Goal: Transaction & Acquisition: Purchase product/service

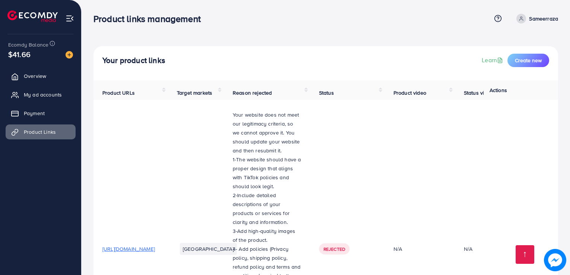
scroll to position [1774, 0]
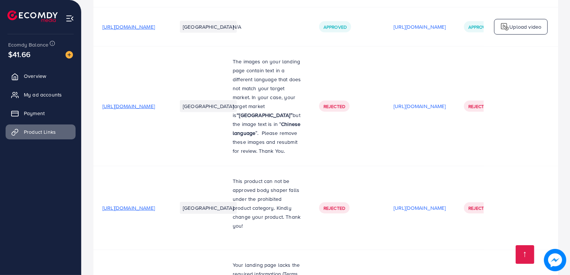
scroll to position [1774, 0]
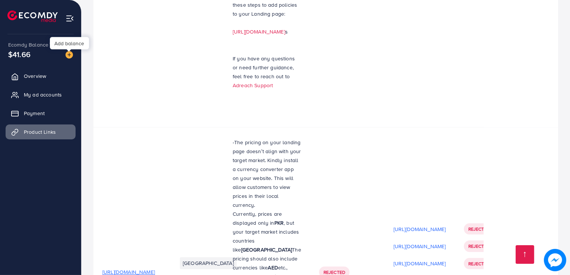
click at [69, 55] on img at bounding box center [68, 54] width 7 height 7
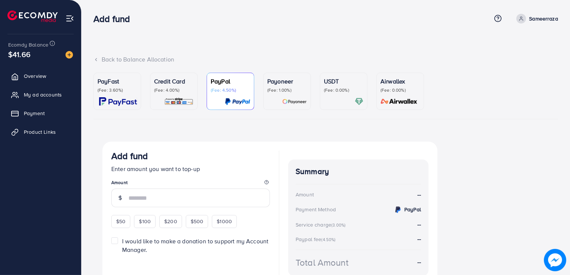
click at [299, 89] on p "(Fee: 1.00%)" at bounding box center [286, 90] width 39 height 6
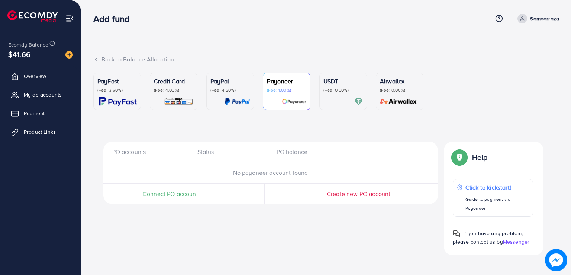
click at [170, 194] on span "Connect PO account" at bounding box center [170, 193] width 55 height 9
click at [300, 154] on div "PO balance" at bounding box center [310, 151] width 79 height 9
click at [342, 93] on p "(Fee: 0.00%)" at bounding box center [343, 90] width 39 height 6
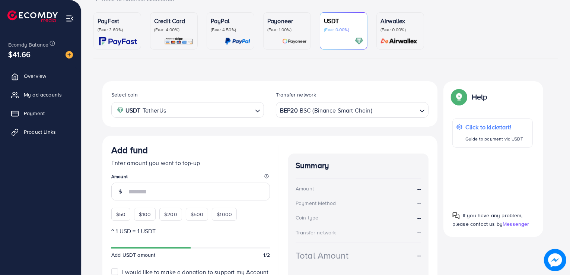
scroll to position [60, 0]
click at [382, 112] on input "Search for option" at bounding box center [395, 111] width 44 height 12
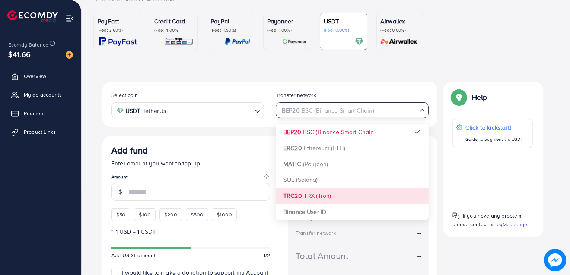
click at [330, 192] on div "Select coin USDT TetherUs Loading... Transfer network BEP20 BSC (Binance Smart …" at bounding box center [269, 198] width 335 height 235
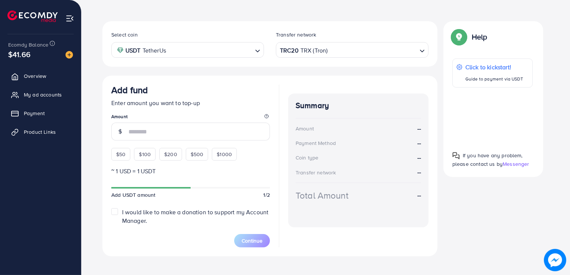
scroll to position [128, 0]
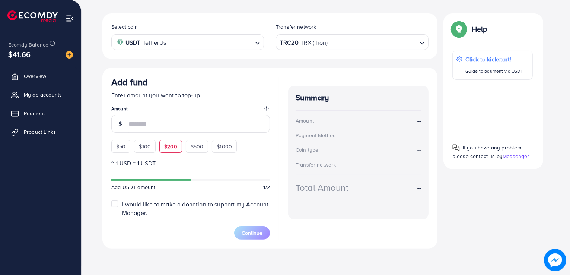
click at [173, 149] on span "$200" at bounding box center [170, 145] width 13 height 7
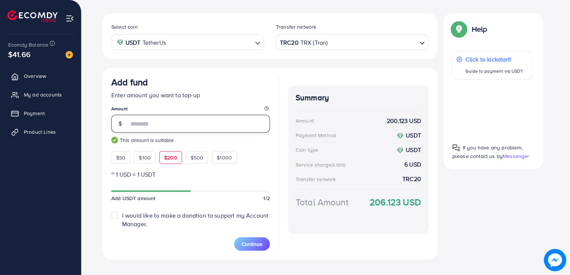
click at [150, 120] on input "***" at bounding box center [198, 124] width 141 height 18
type input "*"
type input "***"
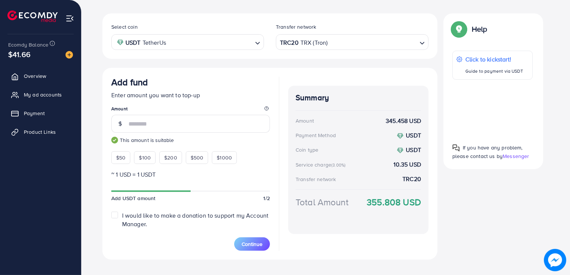
click at [208, 100] on div "Add fund Enter amount you want to top-up Amount *** This amount is suitable $50…" at bounding box center [190, 120] width 158 height 87
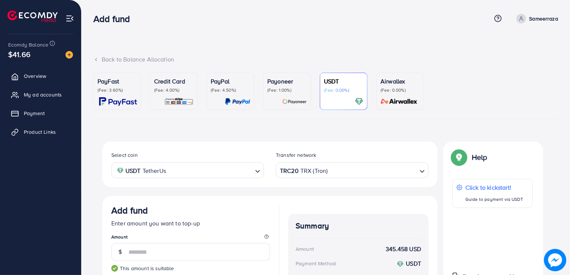
click at [301, 93] on div "Payoneer (Fee: 1.00%)" at bounding box center [286, 91] width 39 height 29
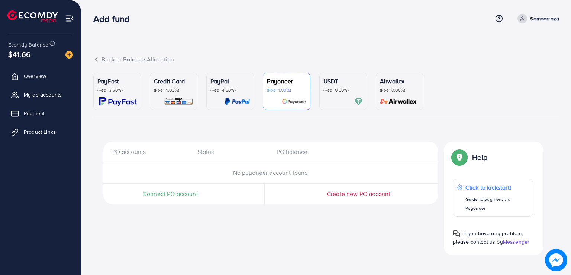
click at [207, 153] on div "Status" at bounding box center [231, 151] width 79 height 9
click at [357, 192] on span "Create new PO account" at bounding box center [359, 193] width 64 height 8
click at [537, 18] on p "Sameerraza" at bounding box center [545, 18] width 29 height 9
click at [514, 49] on link "Profile" at bounding box center [524, 44] width 71 height 17
select select "********"
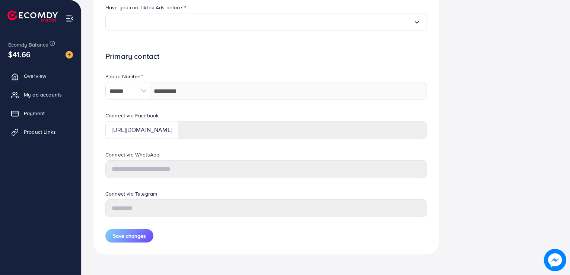
scroll to position [313, 0]
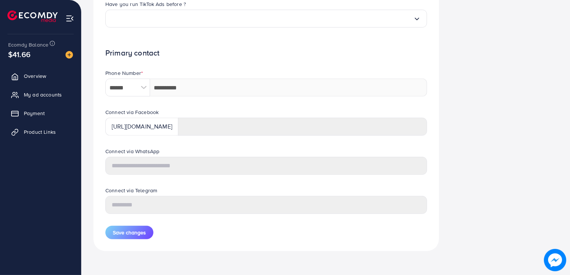
click at [142, 126] on div "https://www.facebook.com/" at bounding box center [141, 127] width 73 height 18
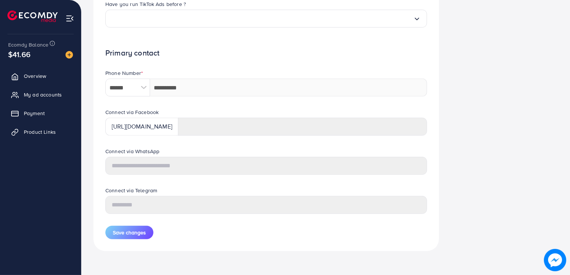
click at [142, 126] on div "https://www.facebook.com/" at bounding box center [141, 127] width 73 height 18
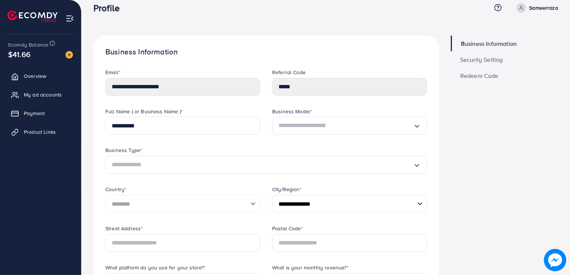
scroll to position [0, 0]
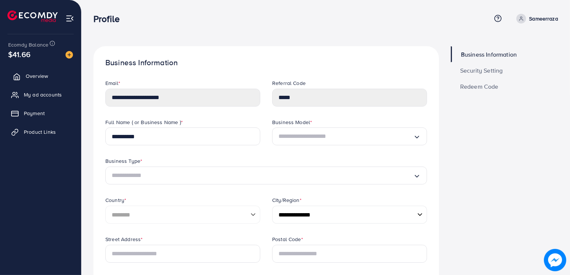
click at [31, 77] on span "Overview" at bounding box center [37, 75] width 22 height 7
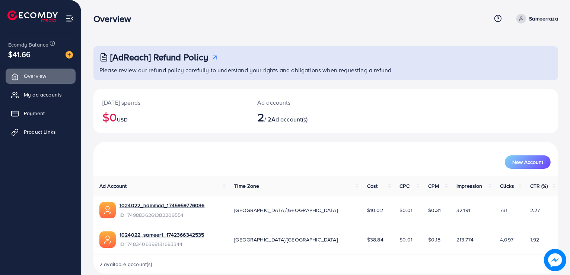
scroll to position [10, 0]
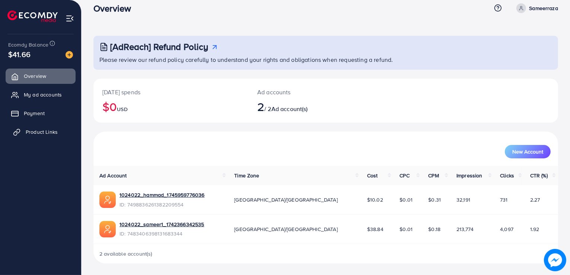
click at [42, 132] on span "Product Links" at bounding box center [42, 131] width 32 height 7
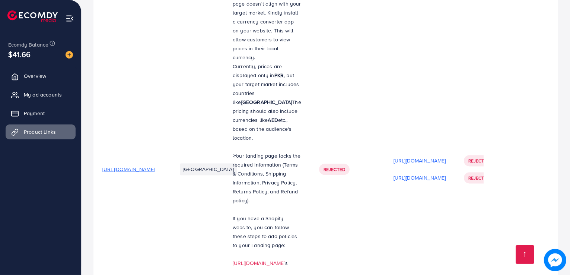
scroll to position [1774, 0]
